Goal: Find specific page/section: Find specific page/section

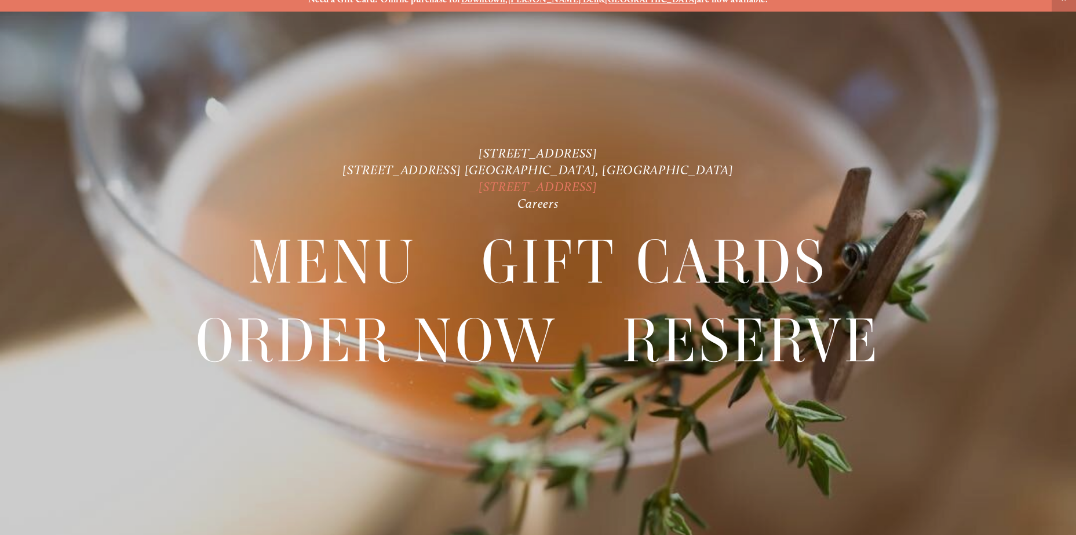
scroll to position [24, 0]
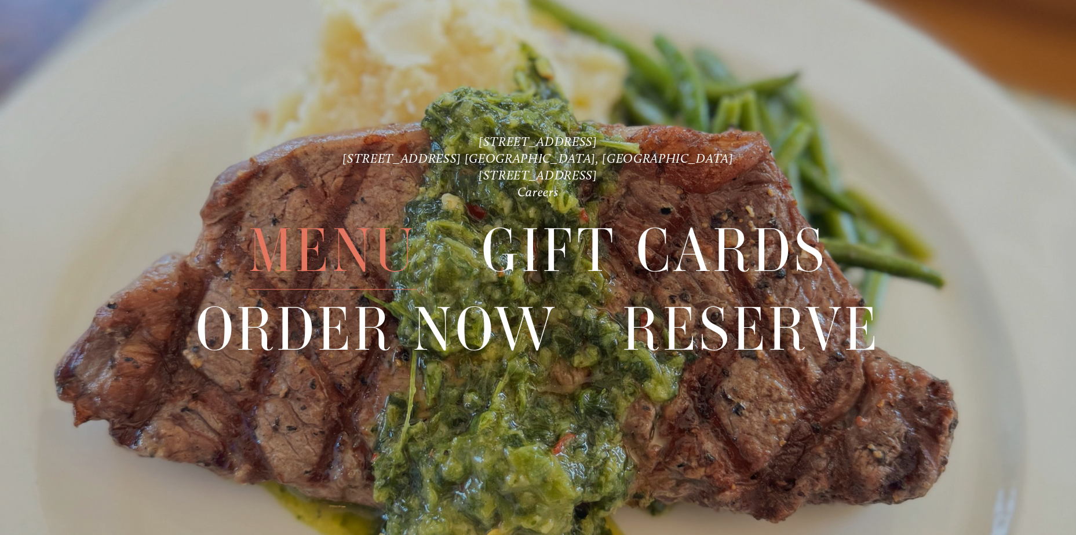
click at [405, 253] on span "Menu" at bounding box center [333, 251] width 168 height 78
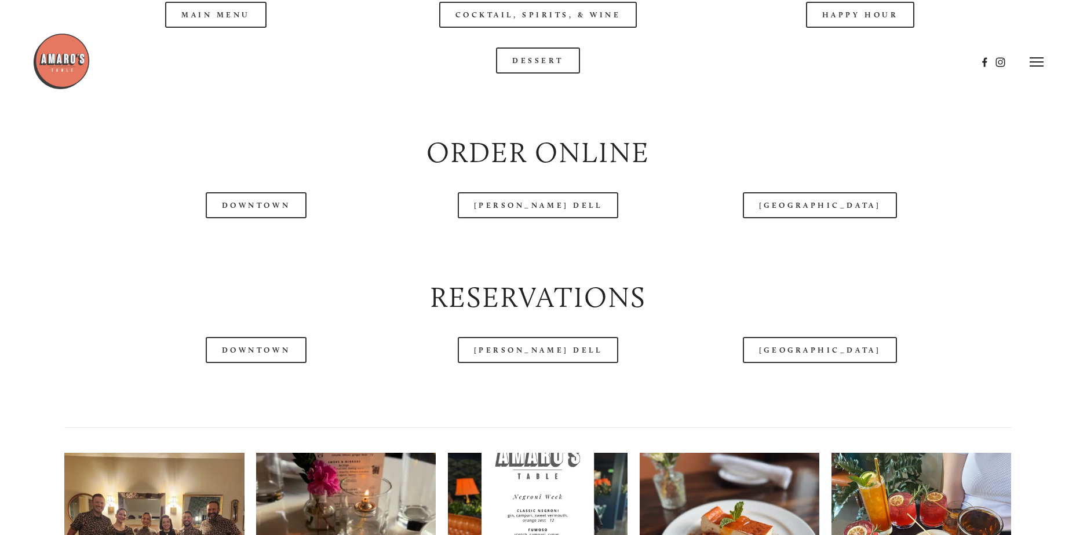
scroll to position [1333, 0]
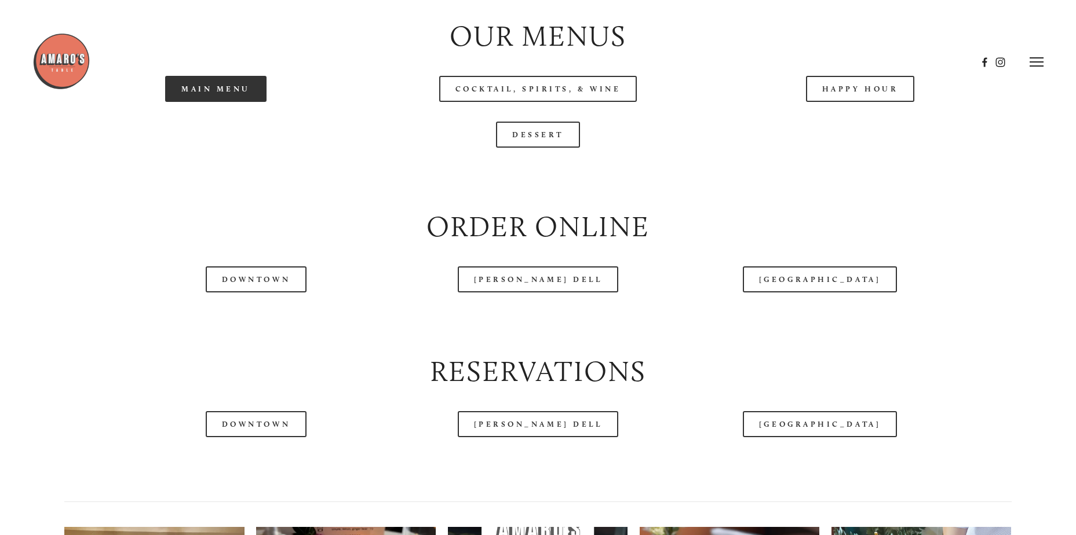
click at [221, 102] on link "Main Menu" at bounding box center [215, 89] width 101 height 26
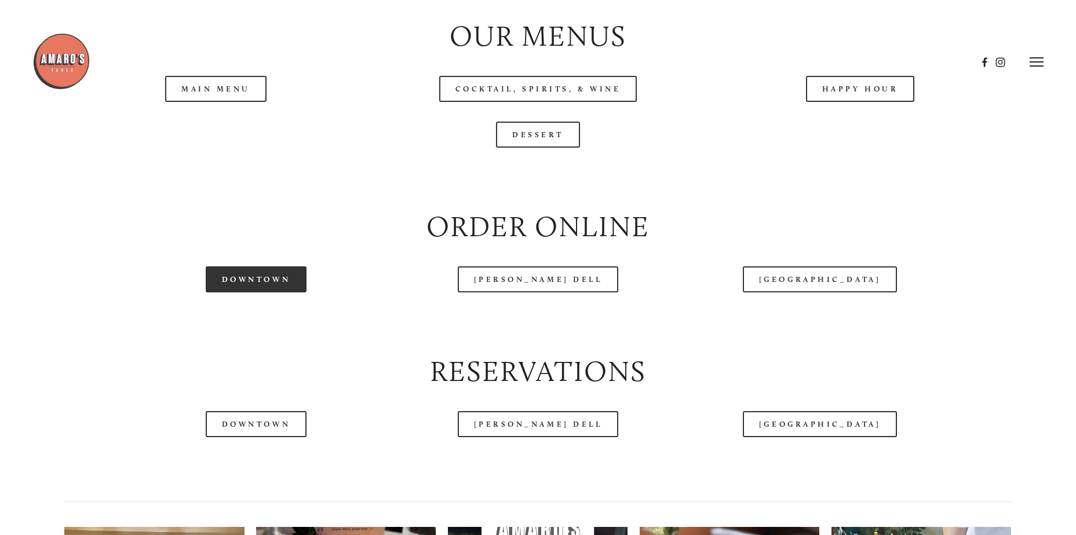
click at [260, 293] on link "Downtown" at bounding box center [256, 280] width 101 height 26
